Goal: Task Accomplishment & Management: Use online tool/utility

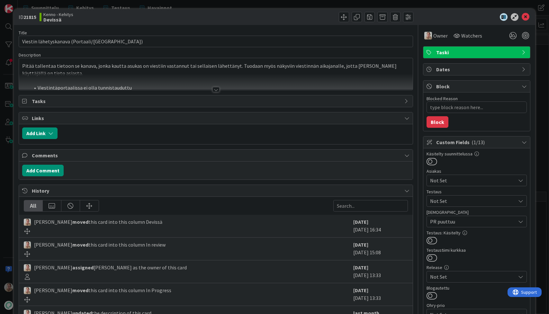
click at [158, 78] on div at bounding box center [216, 82] width 394 height 16
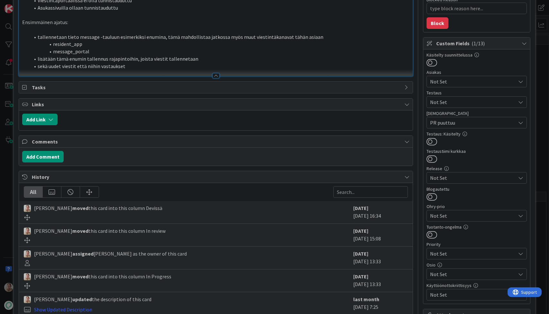
scroll to position [59, 0]
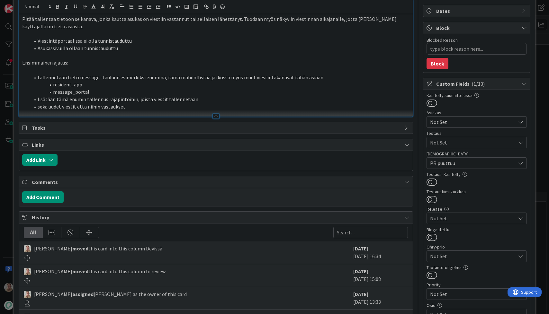
type textarea "x"
click at [149, 110] on div at bounding box center [216, 113] width 394 height 7
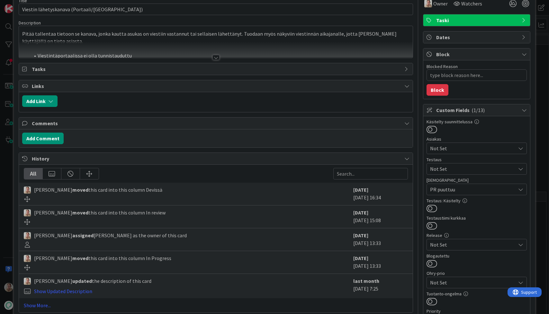
scroll to position [0, 0]
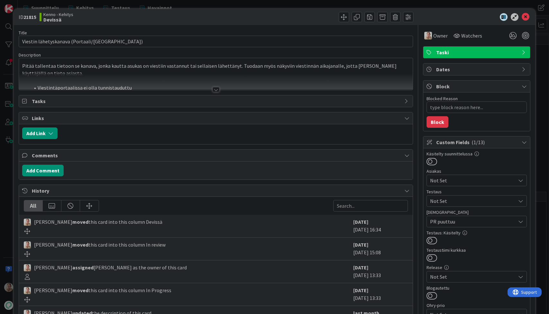
click at [138, 85] on div at bounding box center [216, 82] width 394 height 16
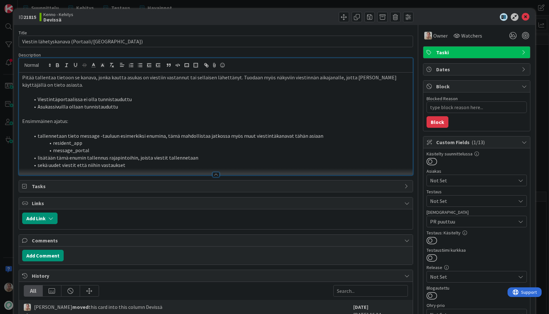
click at [134, 165] on li "sekä uudet viestit että niihin vastaukset" at bounding box center [220, 165] width 380 height 7
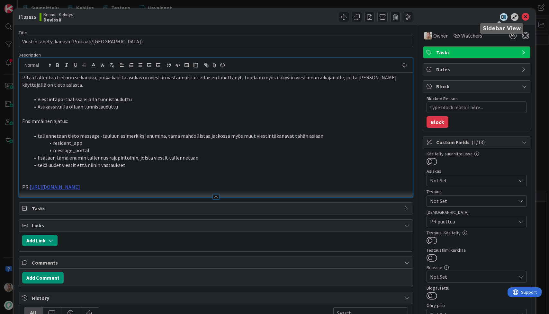
type textarea "x"
click at [523, 18] on icon at bounding box center [526, 17] width 8 height 8
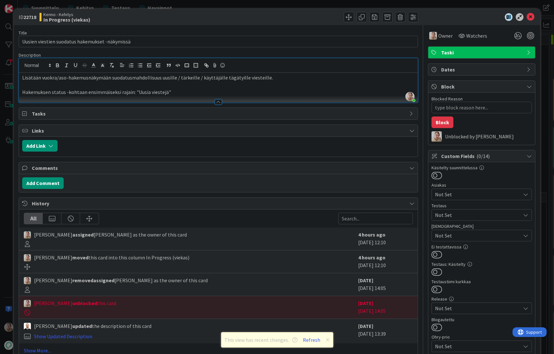
scroll to position [843, 0]
click at [528, 18] on icon at bounding box center [531, 17] width 8 height 8
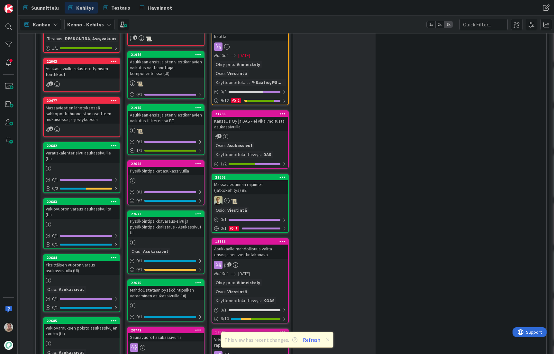
scroll to position [719, 0]
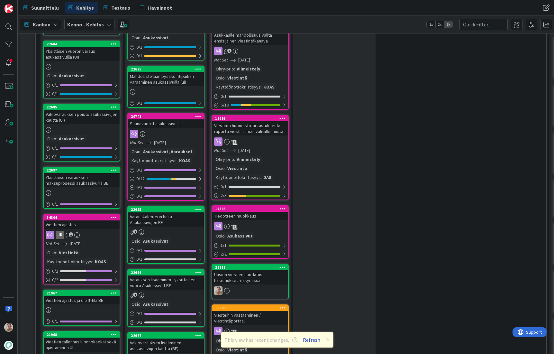
click at [316, 340] on button "Refresh" at bounding box center [312, 339] width 22 height 8
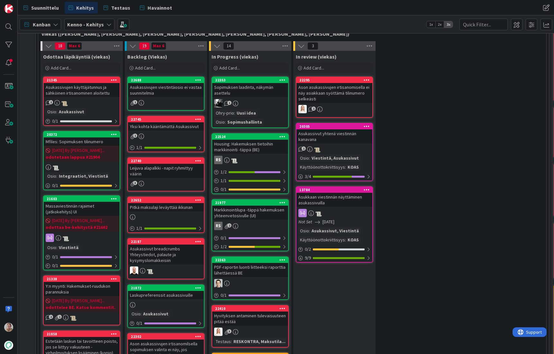
scroll to position [172, 0]
